Goal: Use online tool/utility

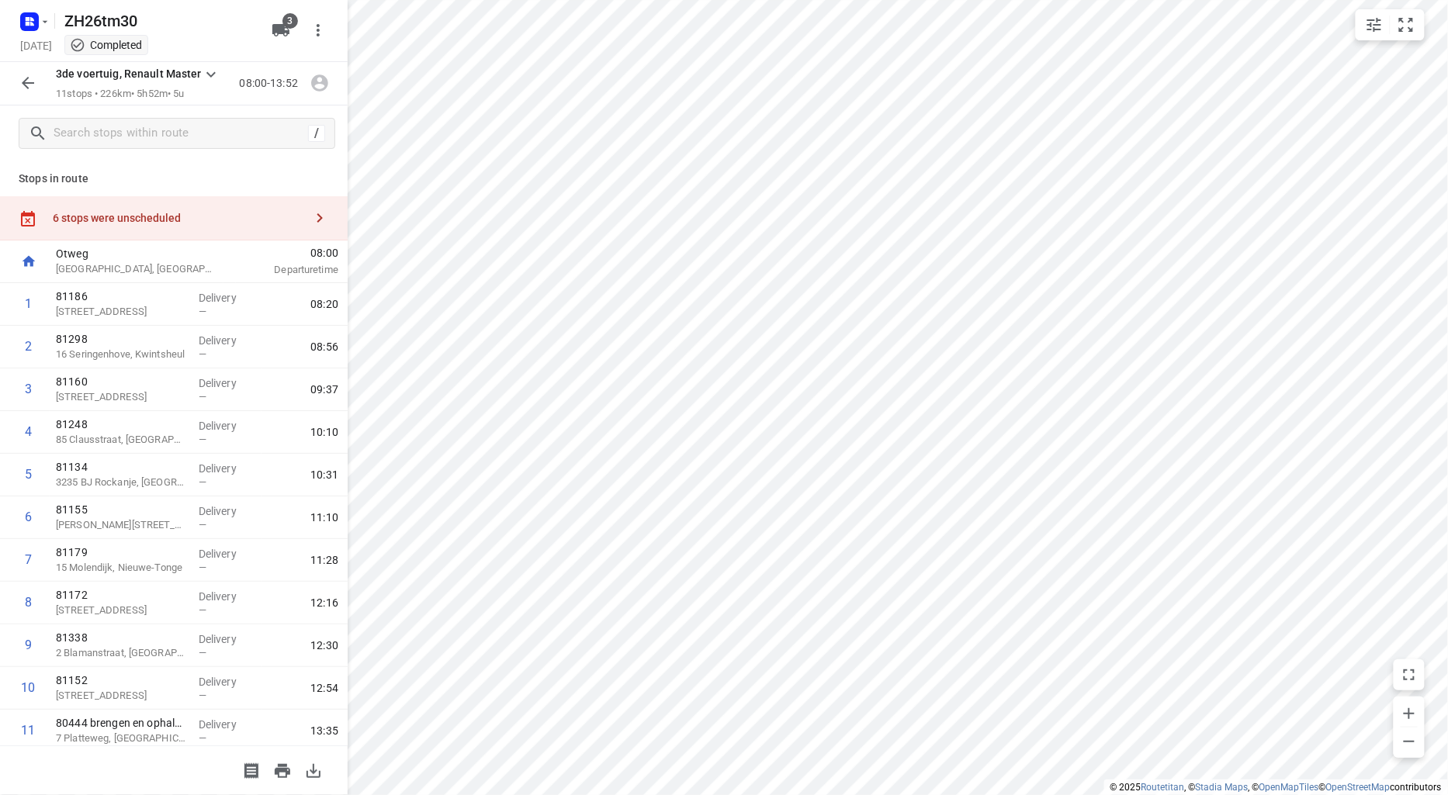
scroll to position [49, 0]
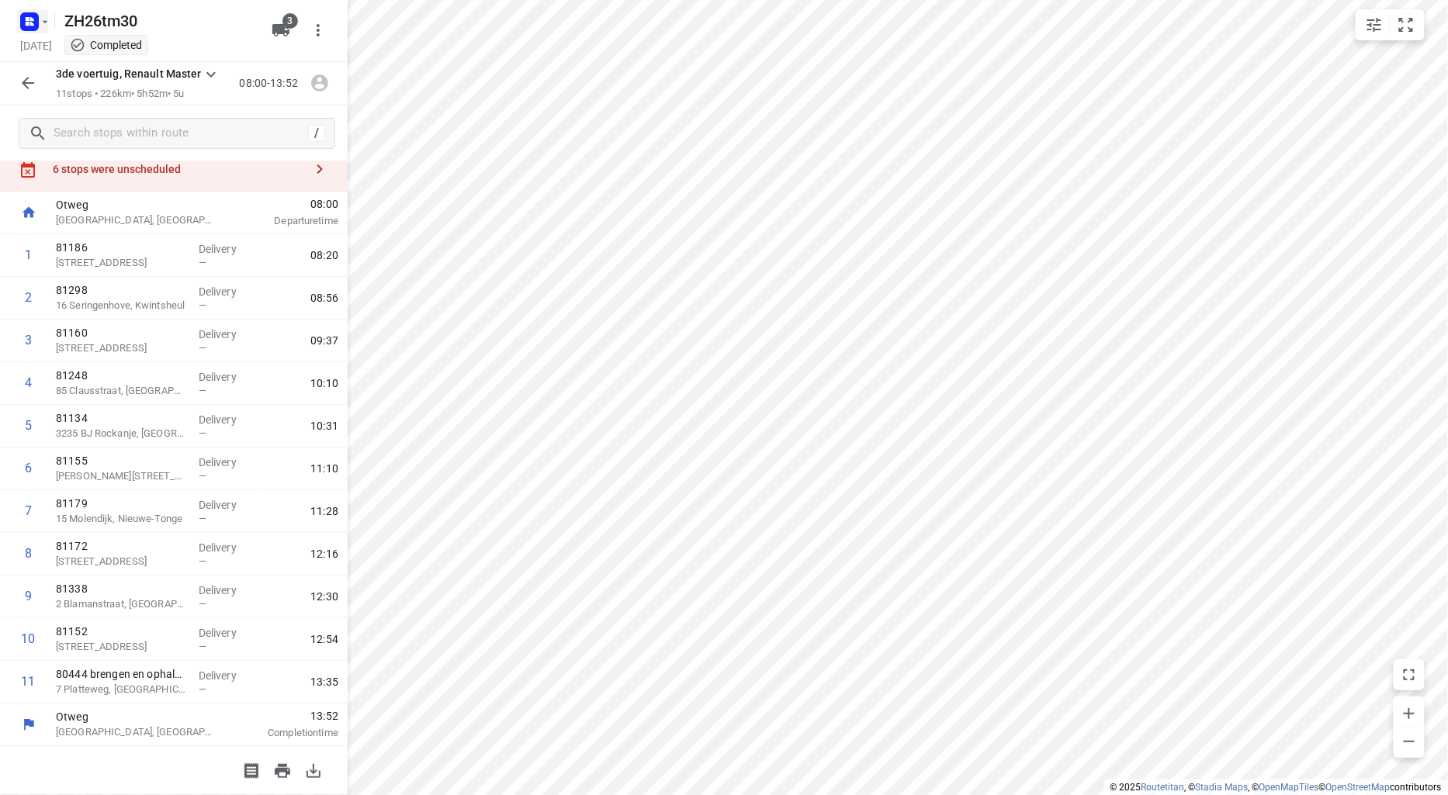
click at [32, 16] on rect "button" at bounding box center [29, 21] width 19 height 19
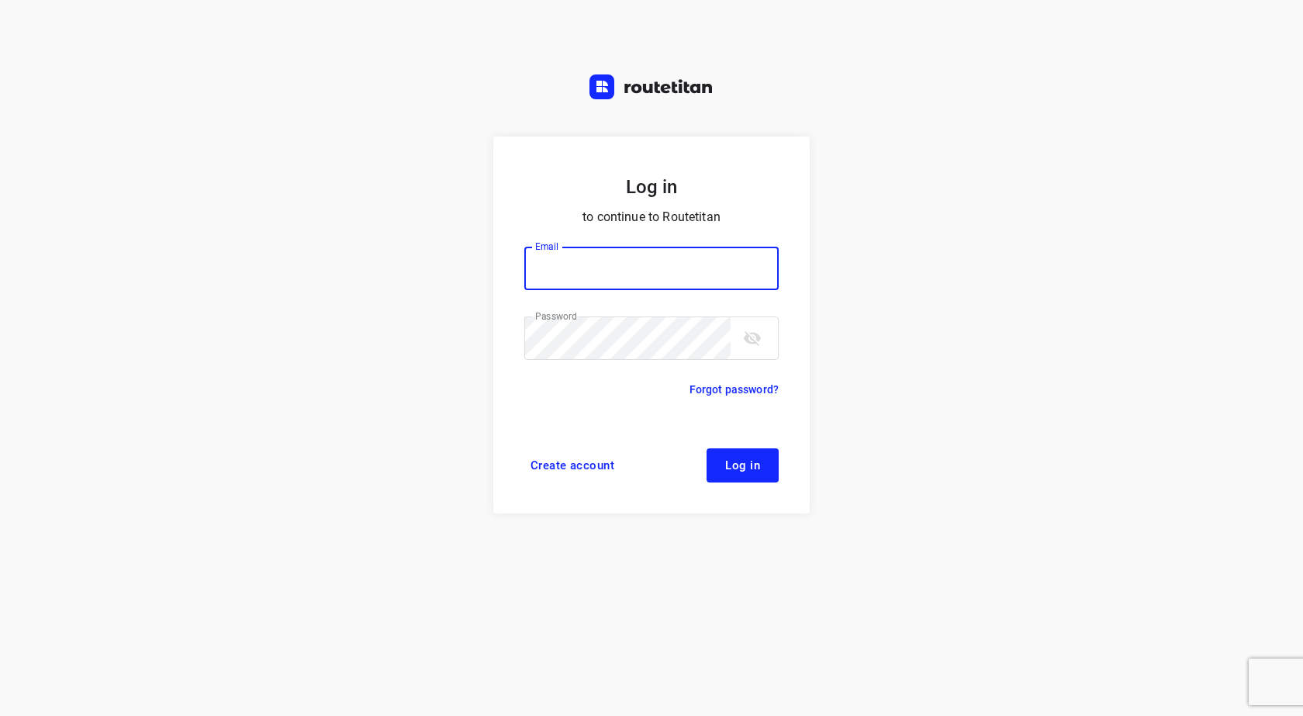
type input "[EMAIL_ADDRESS][DOMAIN_NAME]"
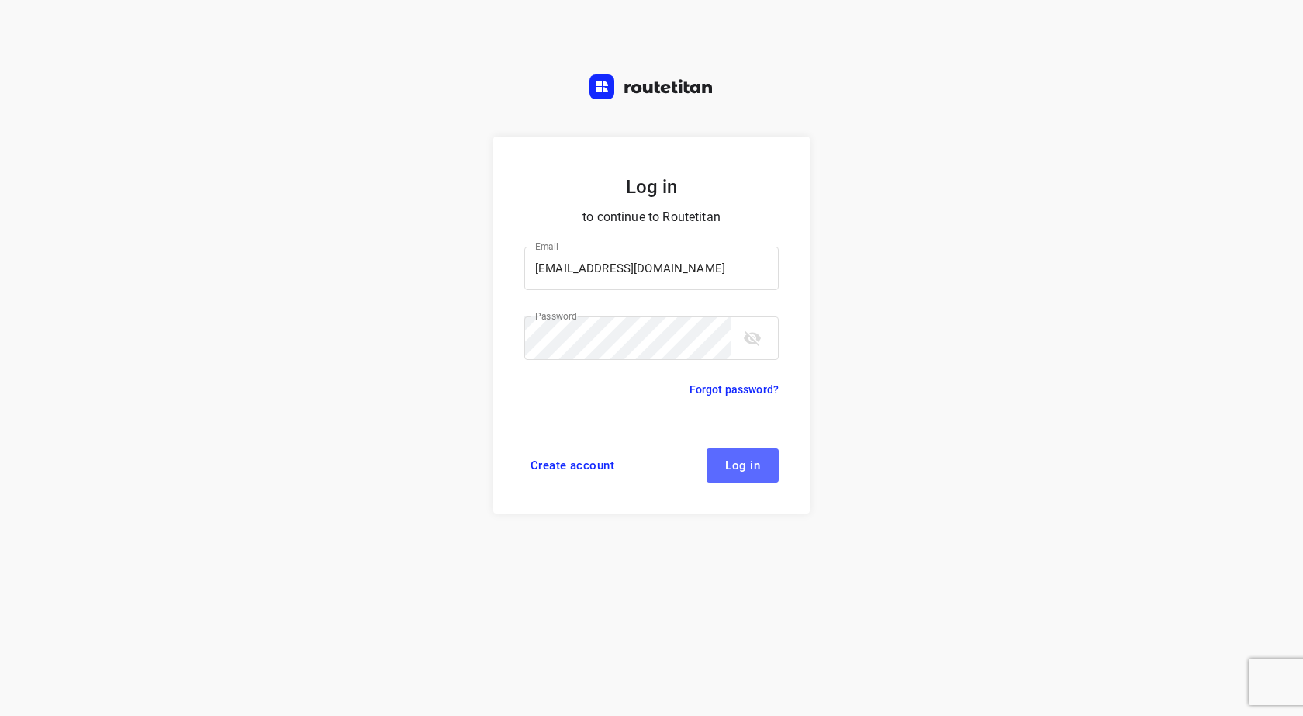
click at [737, 464] on span "Log in" at bounding box center [742, 465] width 35 height 12
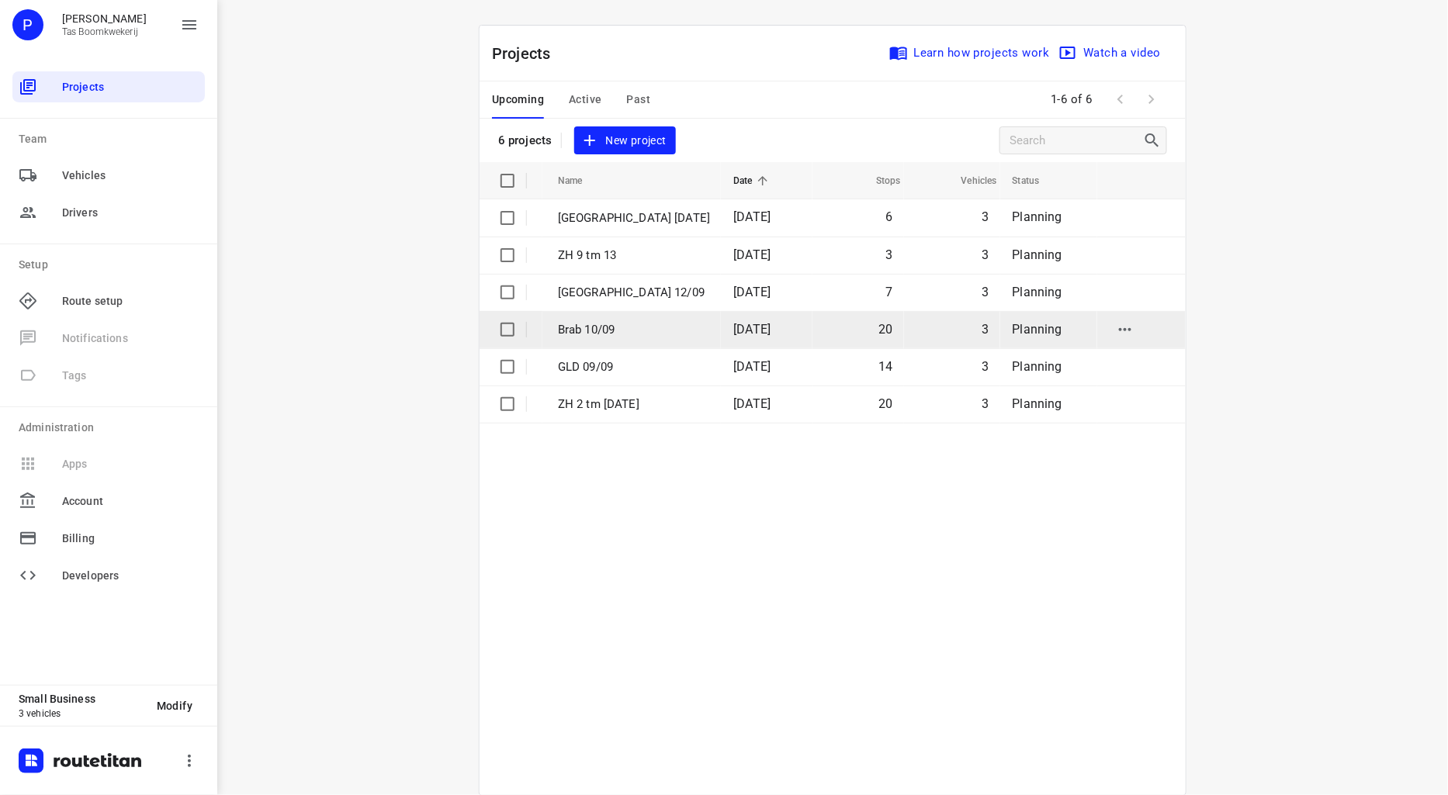
click at [600, 328] on p "Brab 10/09" at bounding box center [634, 330] width 152 height 18
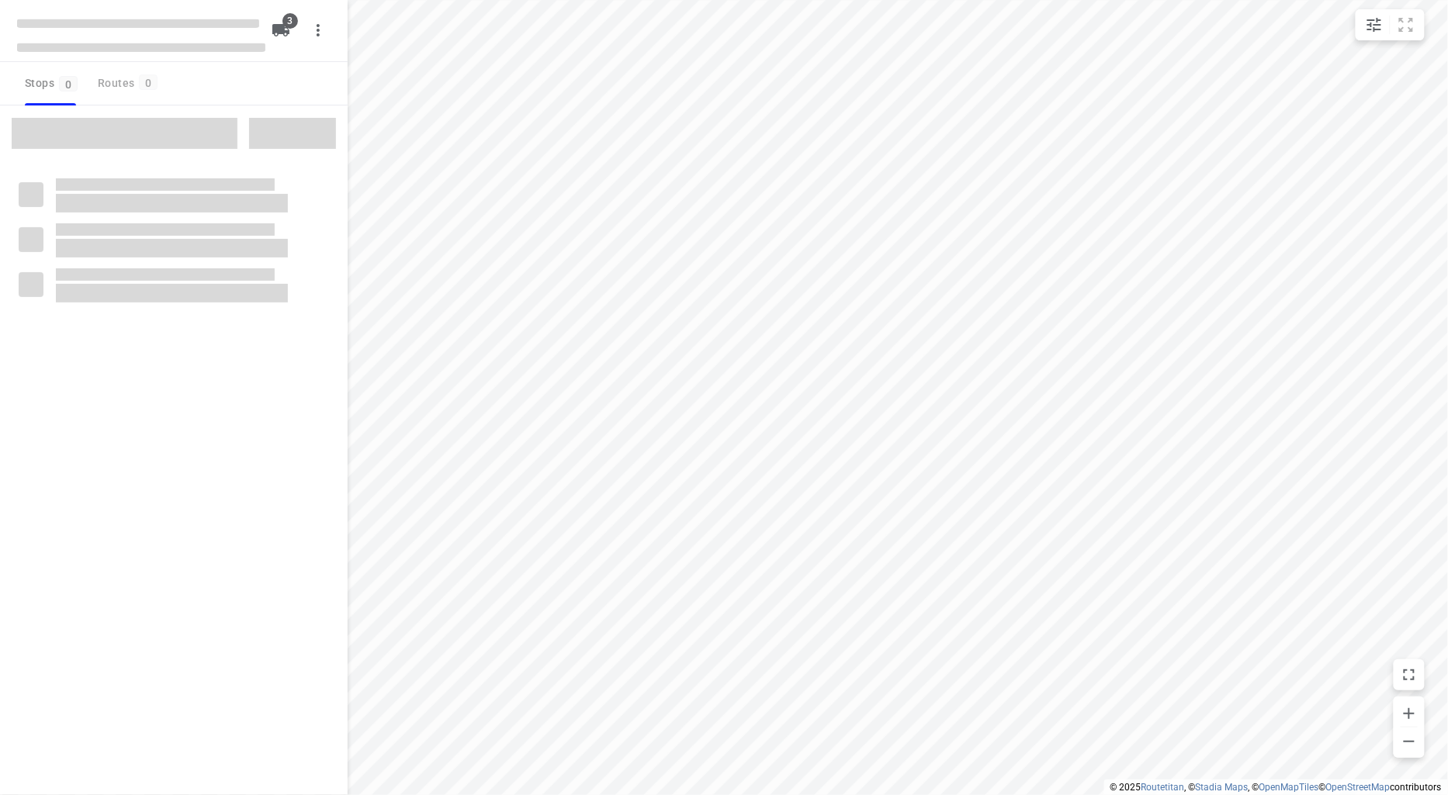
type input "distance"
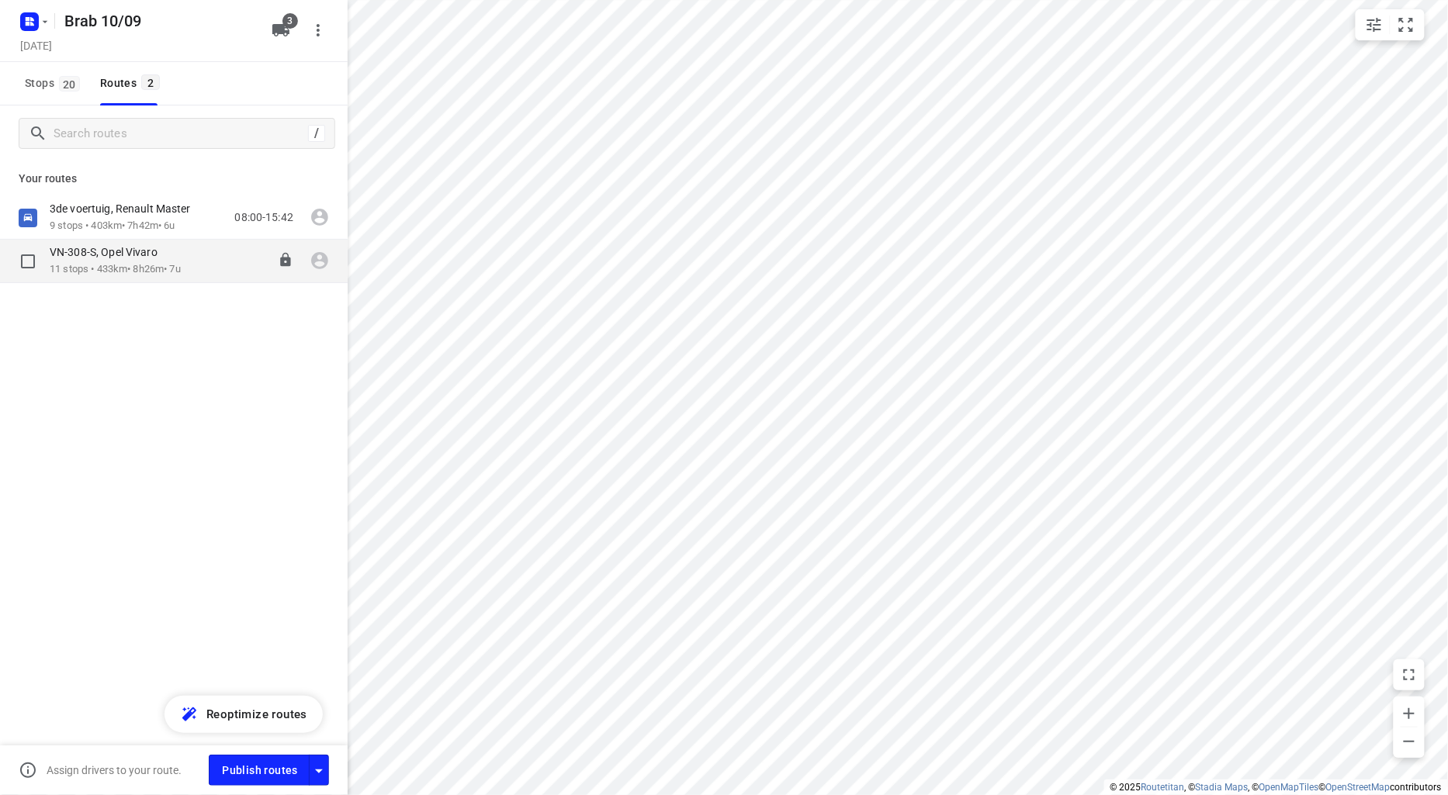
click at [125, 267] on p "11 stops • 433km • 8h26m • 7u" at bounding box center [115, 269] width 131 height 15
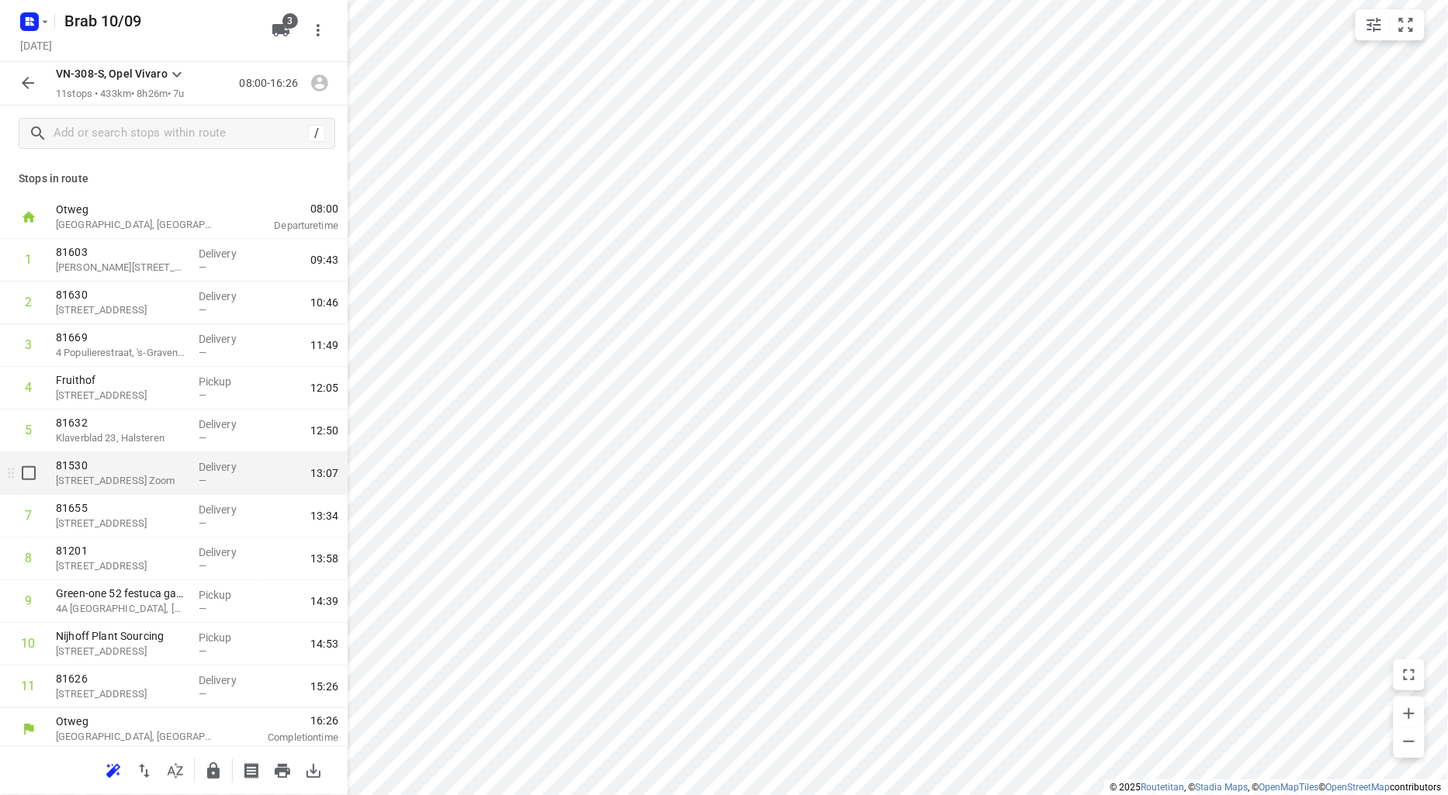
scroll to position [5, 0]
